Goal: Download file/media

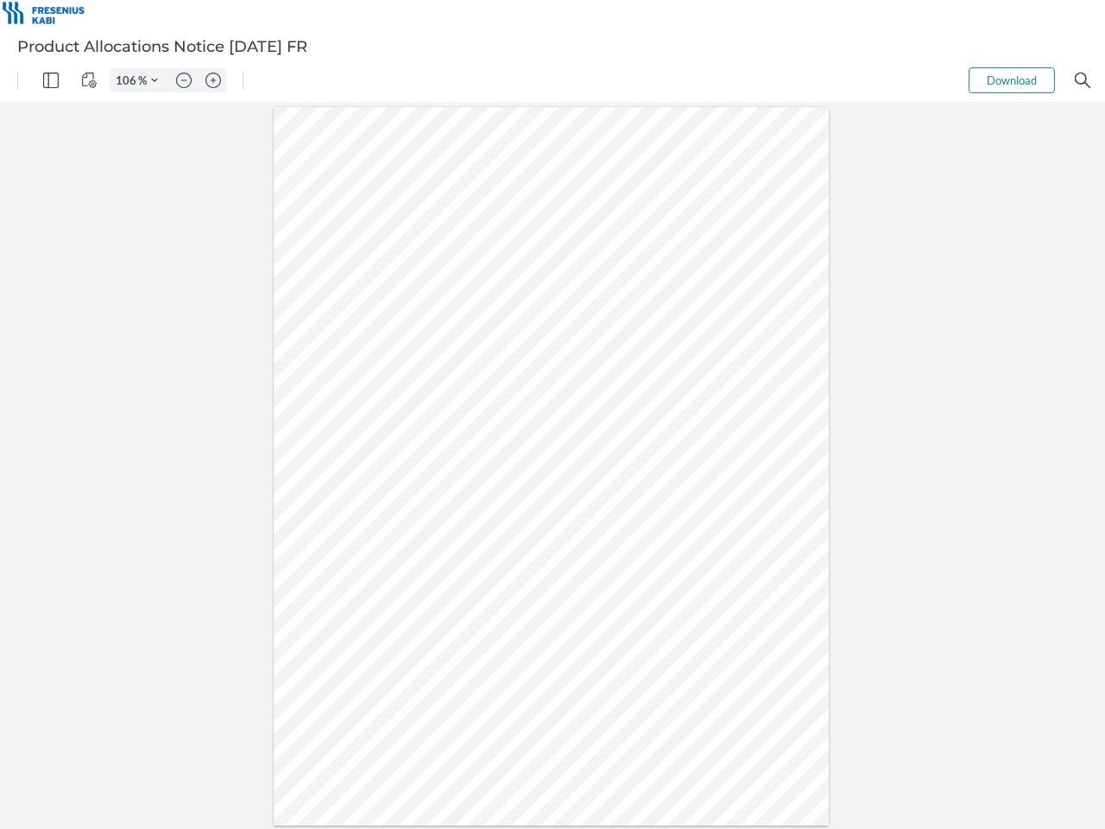
click at [51, 80] on img "Panel" at bounding box center [51, 81] width 16 height 16
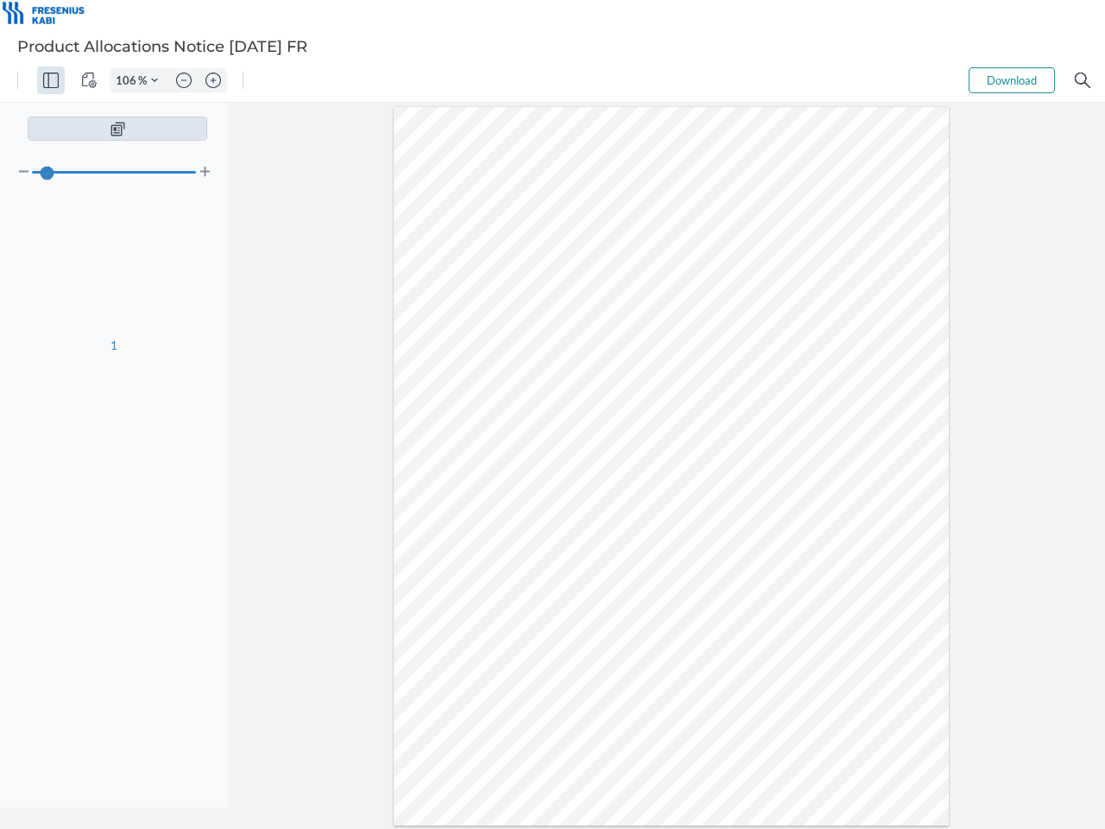
click at [89, 80] on img "View Controls" at bounding box center [89, 81] width 16 height 16
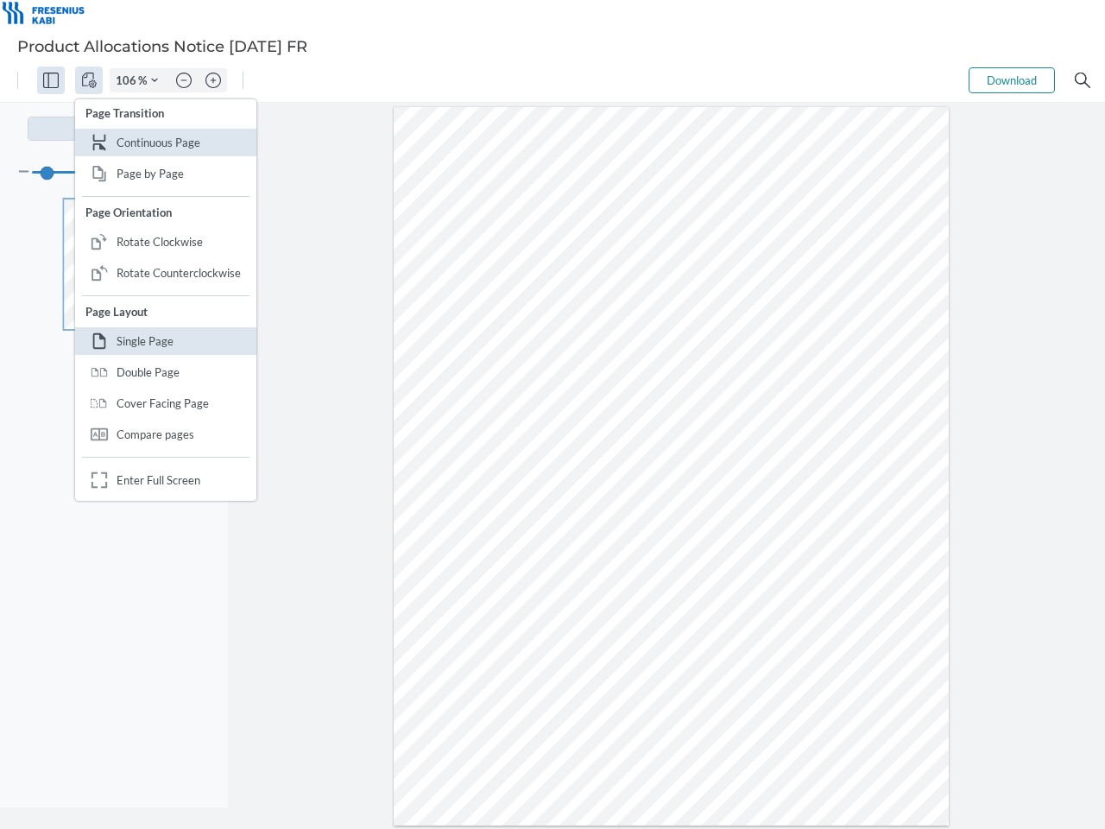
click at [129, 80] on input "106" at bounding box center [125, 81] width 28 height 16
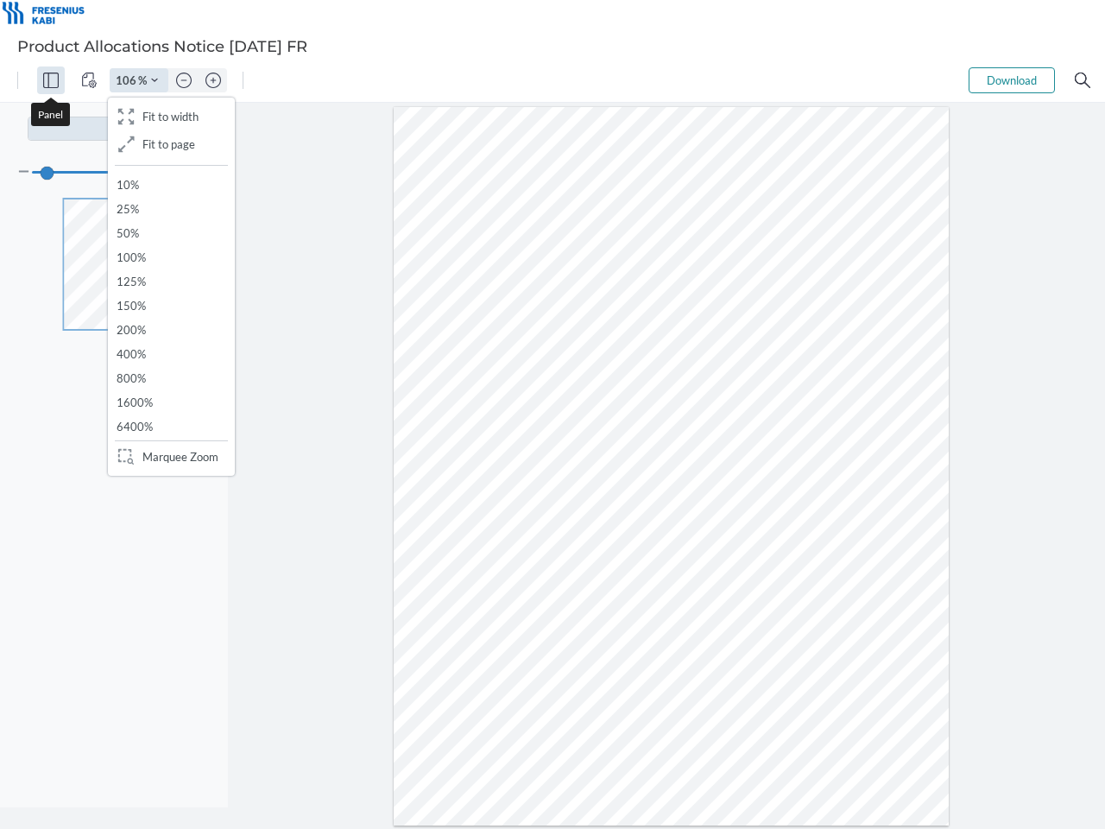
click at [155, 80] on img "Zoom Controls" at bounding box center [154, 80] width 7 height 7
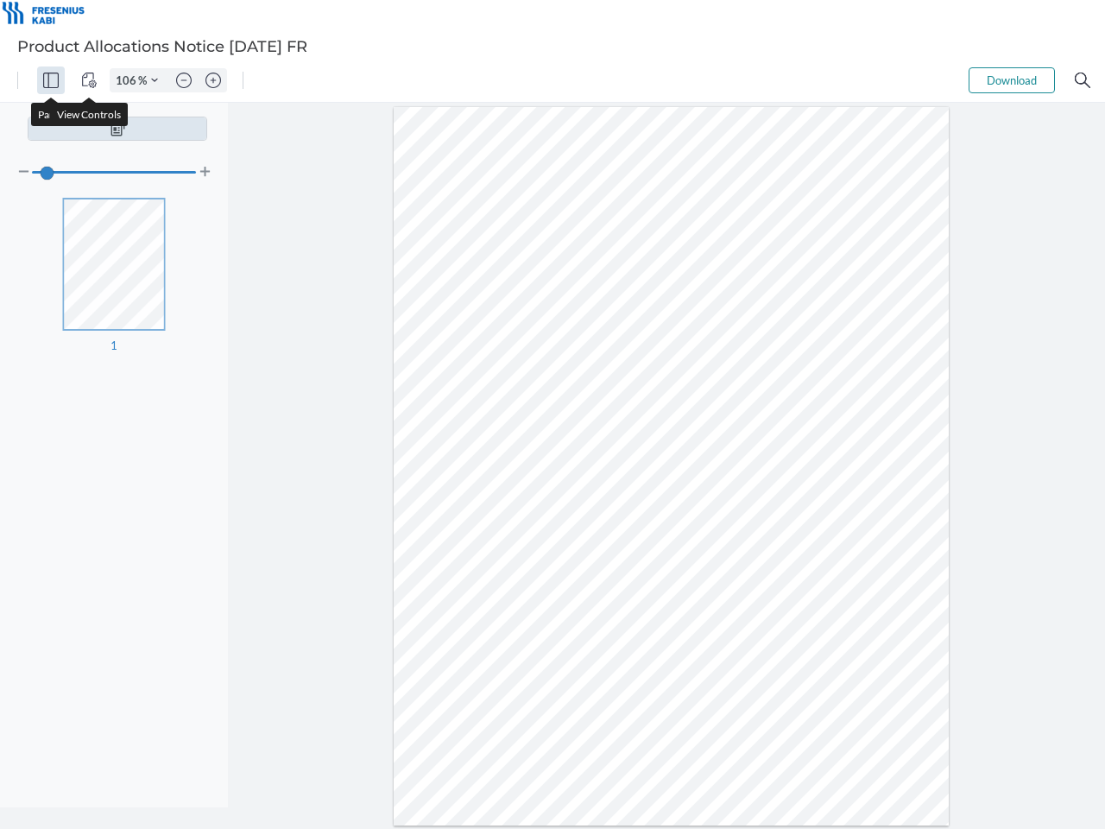
click at [184, 80] on img "Zoom out" at bounding box center [184, 81] width 16 height 16
click at [213, 80] on img "Zoom in" at bounding box center [214, 81] width 16 height 16
type input "106"
click at [1012, 80] on button "Download" at bounding box center [1012, 80] width 86 height 26
click at [1083, 80] on img "Search" at bounding box center [1083, 81] width 16 height 16
